Goal: Task Accomplishment & Management: Manage account settings

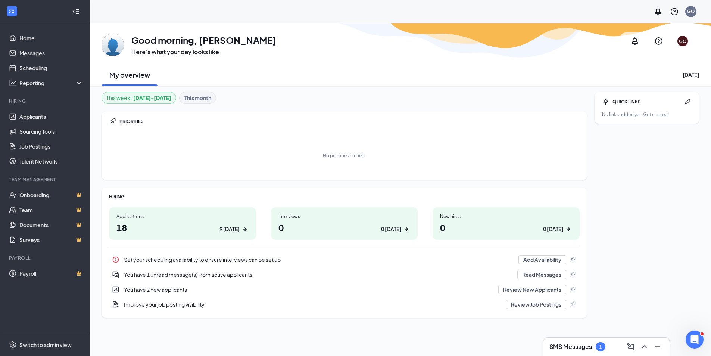
click at [204, 272] on div "You have 1 unread message(s) from active applicants" at bounding box center [318, 274] width 389 height 7
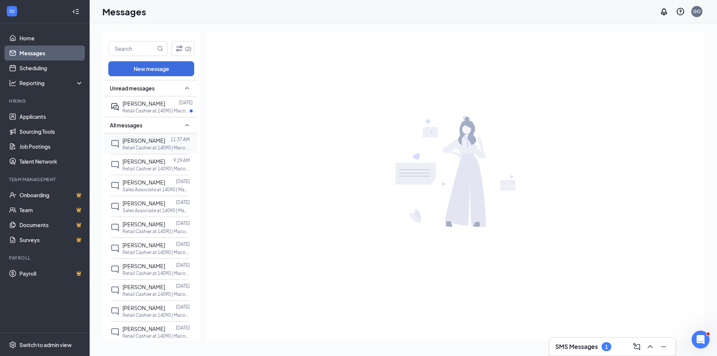
click at [144, 139] on span "[PERSON_NAME]" at bounding box center [143, 140] width 43 height 7
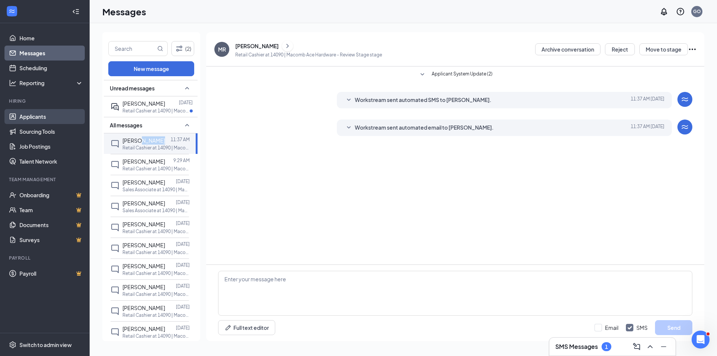
click at [34, 114] on link "Applicants" at bounding box center [51, 116] width 64 height 15
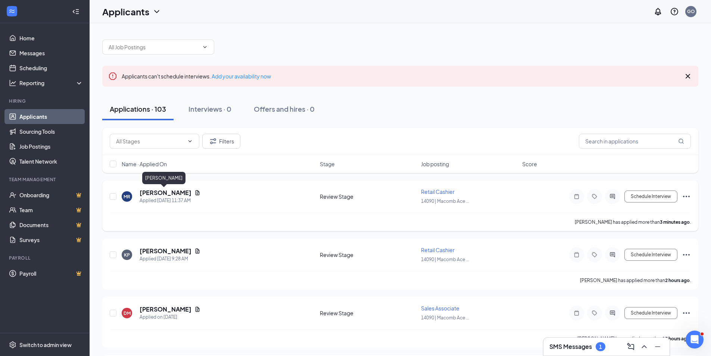
click at [169, 191] on h5 "[PERSON_NAME]" at bounding box center [166, 192] width 52 height 8
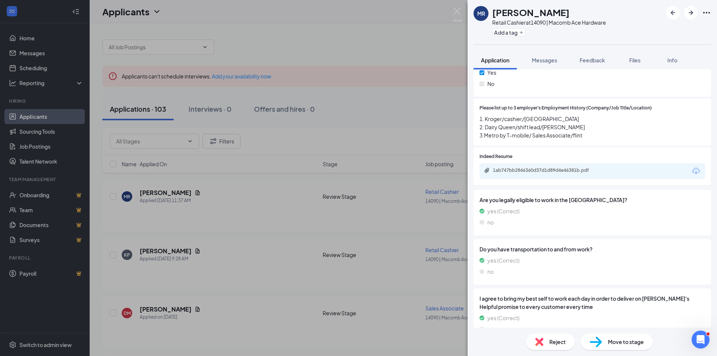
scroll to position [373, 0]
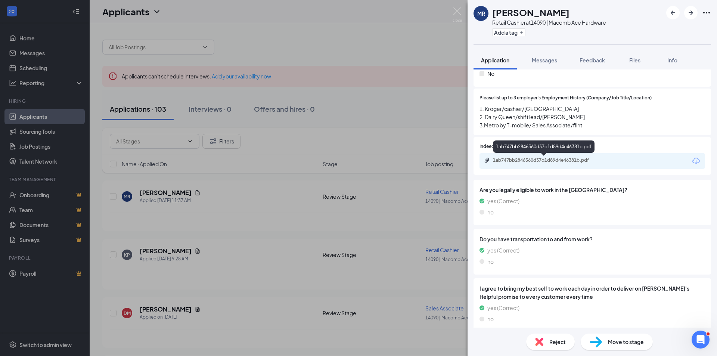
click at [537, 160] on div "1ab747bb2846360d37d1d89d4e46381b.pdf" at bounding box center [545, 160] width 104 height 6
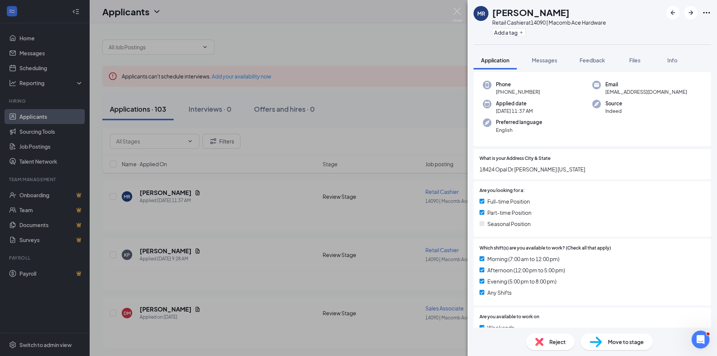
scroll to position [0, 0]
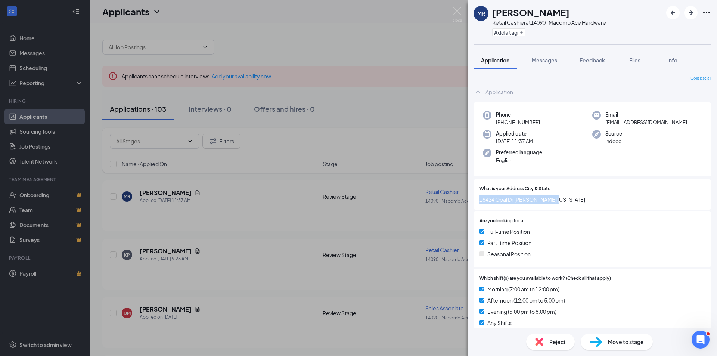
drag, startPoint x: 479, startPoint y: 200, endPoint x: 574, endPoint y: 206, distance: 95.4
click at [574, 206] on div "What is your Address City & State [GEOGRAPHIC_DATA][PERSON_NAME][US_STATE]" at bounding box center [591, 194] width 237 height 30
copy span "18424 Opal Dr [PERSON_NAME] [US_STATE]"
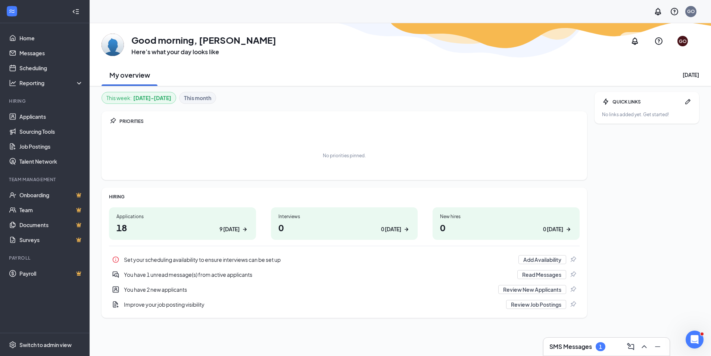
click at [134, 222] on h1 "18 9 today" at bounding box center [182, 227] width 132 height 13
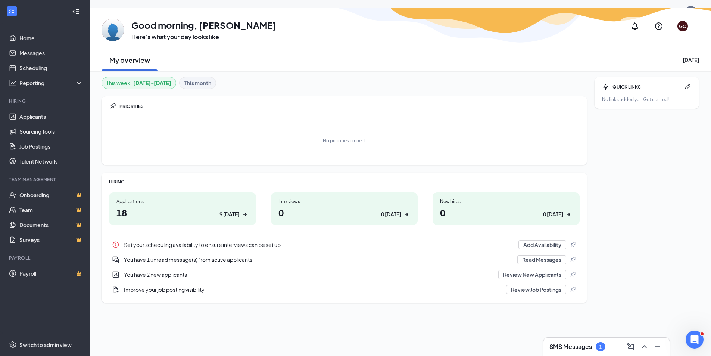
scroll to position [23, 0]
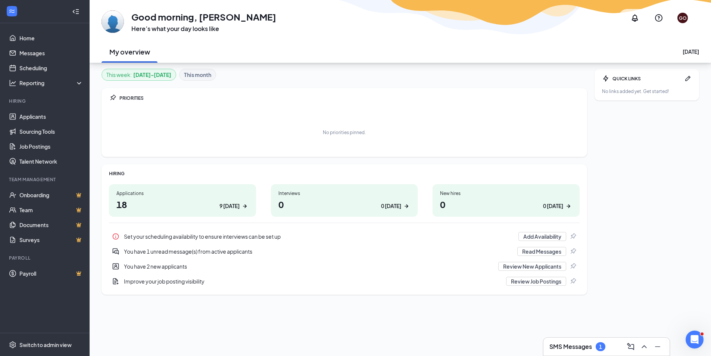
click at [136, 191] on div "Applications" at bounding box center [182, 193] width 132 height 6
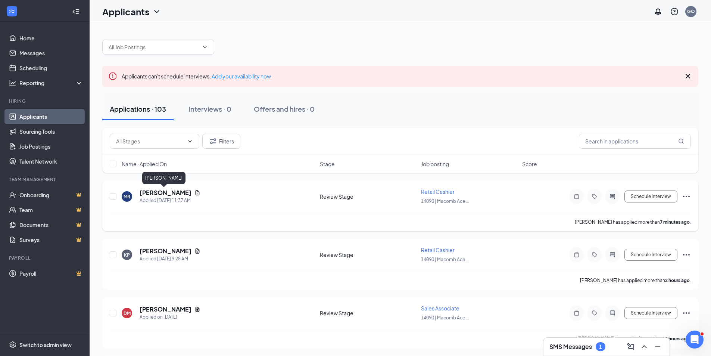
click at [162, 192] on h5 "[PERSON_NAME]" at bounding box center [166, 192] width 52 height 8
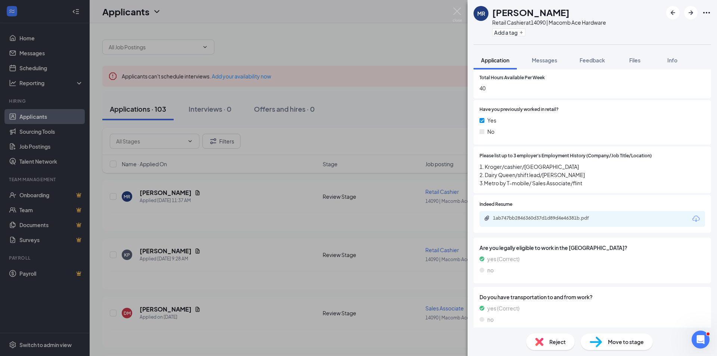
scroll to position [299, 0]
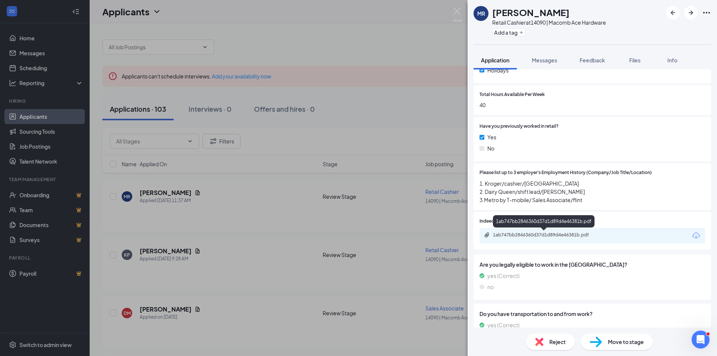
click at [546, 234] on div "1ab747bb2846360d37d1d89d4e46381b.pdf" at bounding box center [545, 235] width 104 height 6
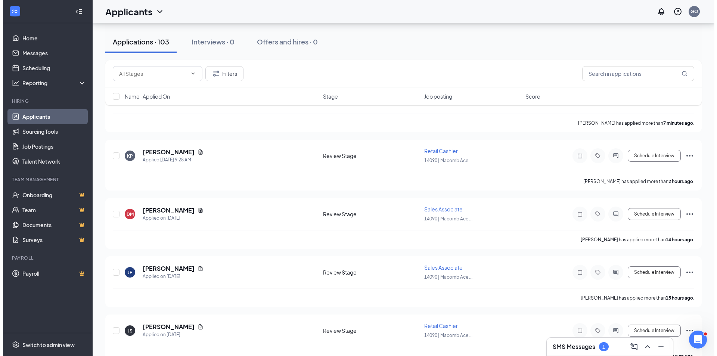
scroll to position [112, 0]
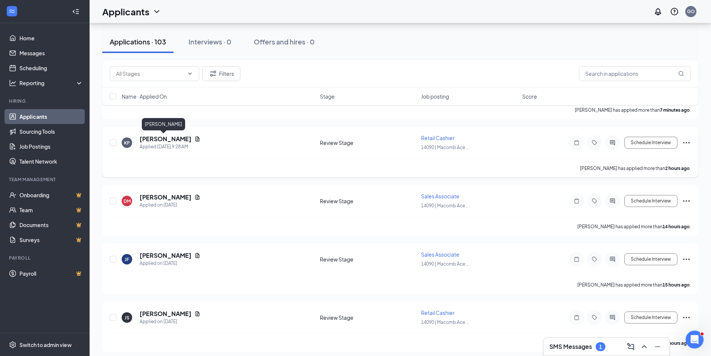
click at [152, 141] on h5 "[PERSON_NAME]" at bounding box center [166, 139] width 52 height 8
click at [152, 141] on body "Home Messages Scheduling Reporting Hiring Applicants Sourcing Tools Job Posting…" at bounding box center [355, 66] width 711 height 356
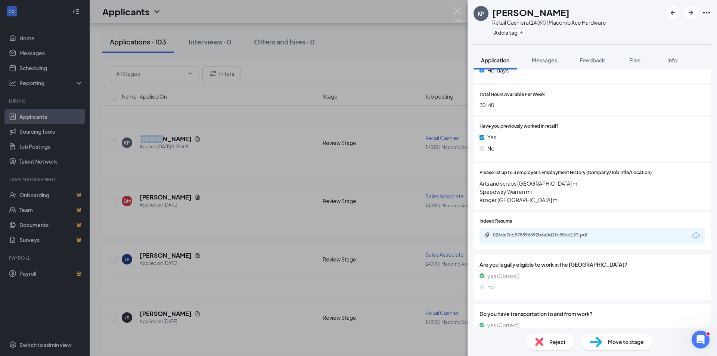
scroll to position [336, 0]
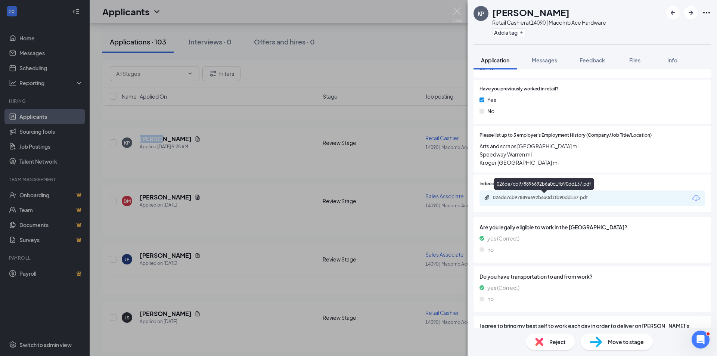
click at [534, 197] on div "026de7cb978896692b6a0d1fb90dd137.pdf" at bounding box center [545, 197] width 104 height 6
